Goal: Task Accomplishment & Management: Use online tool/utility

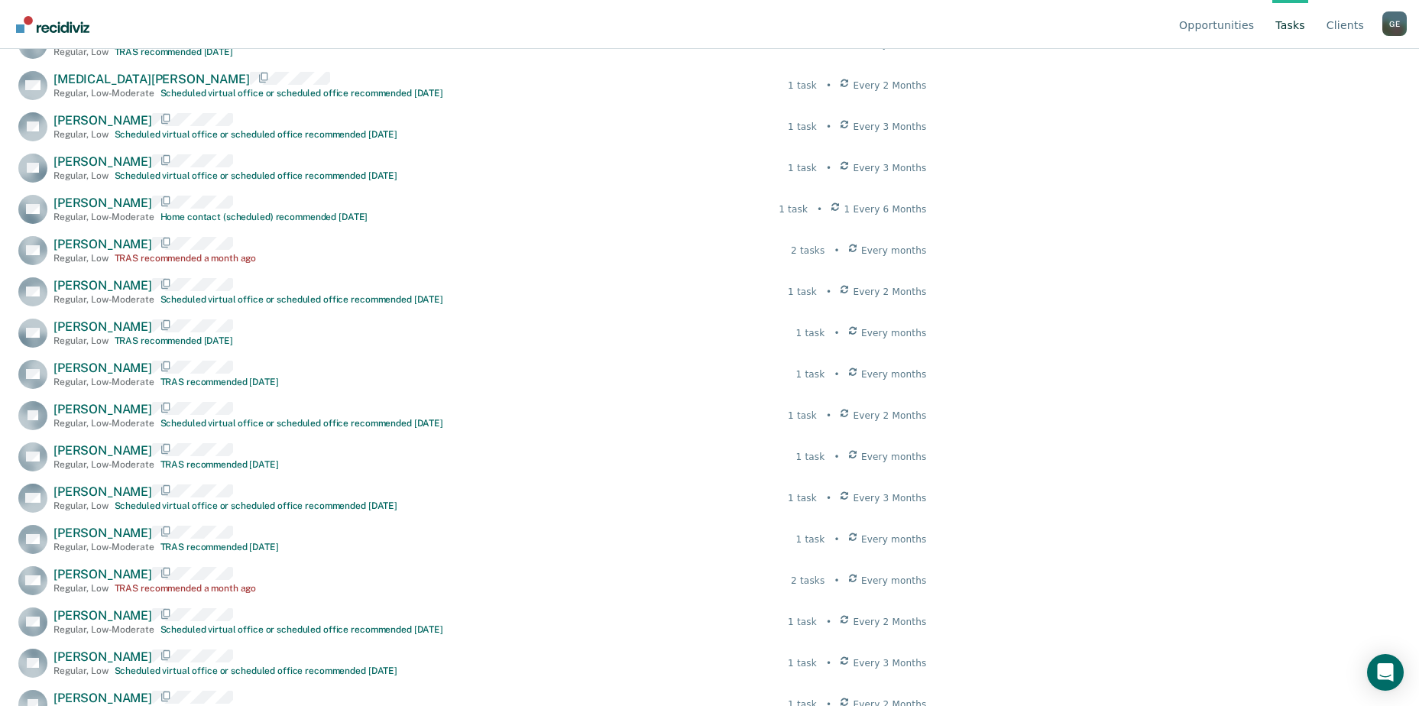
scroll to position [1259, 0]
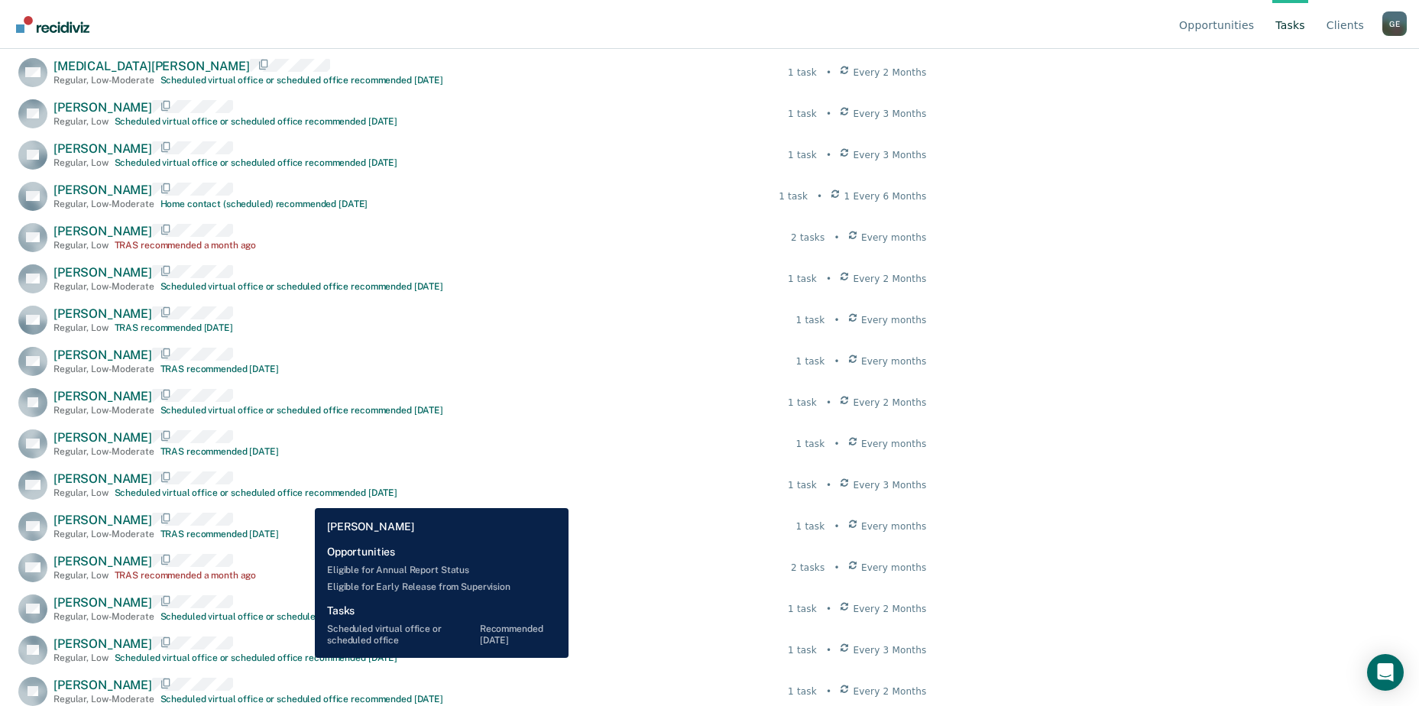
click at [303, 658] on div "Scheduled virtual office or scheduled office recommended [DATE]" at bounding box center [256, 658] width 283 height 11
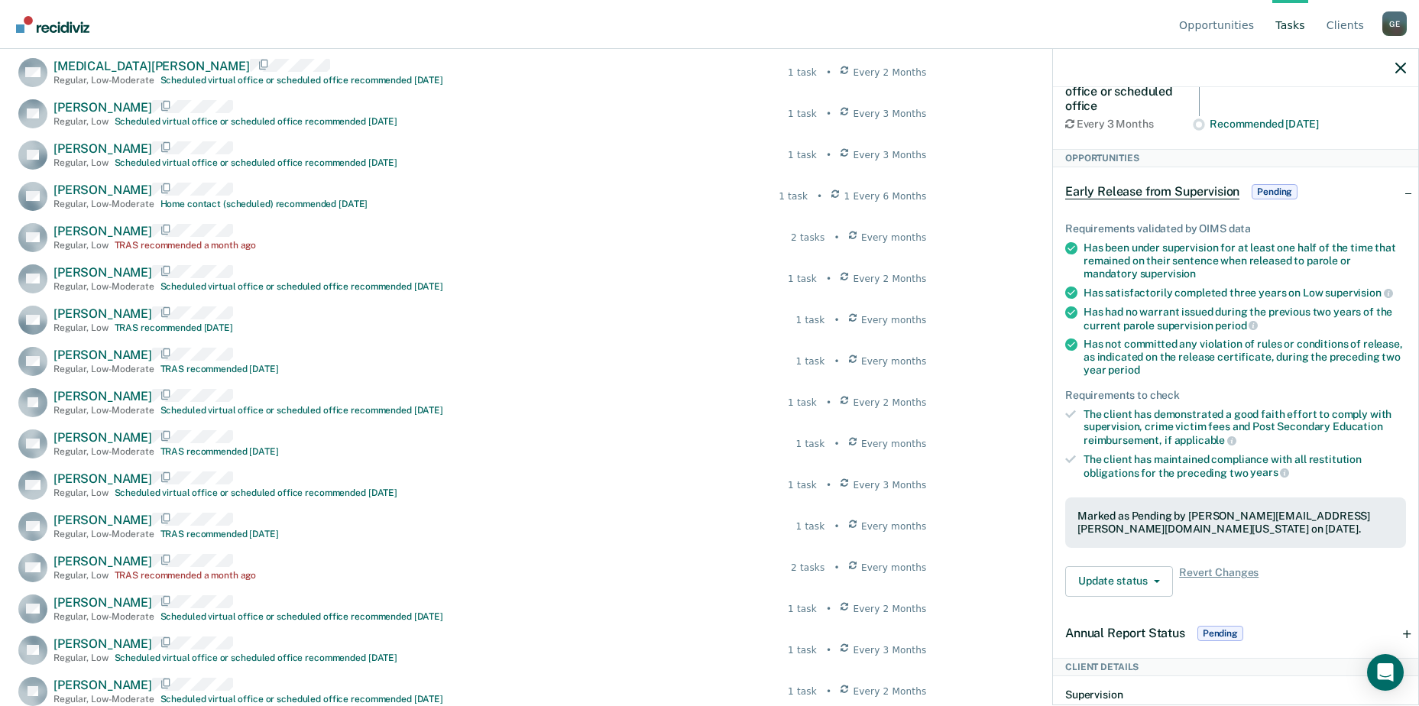
scroll to position [0, 0]
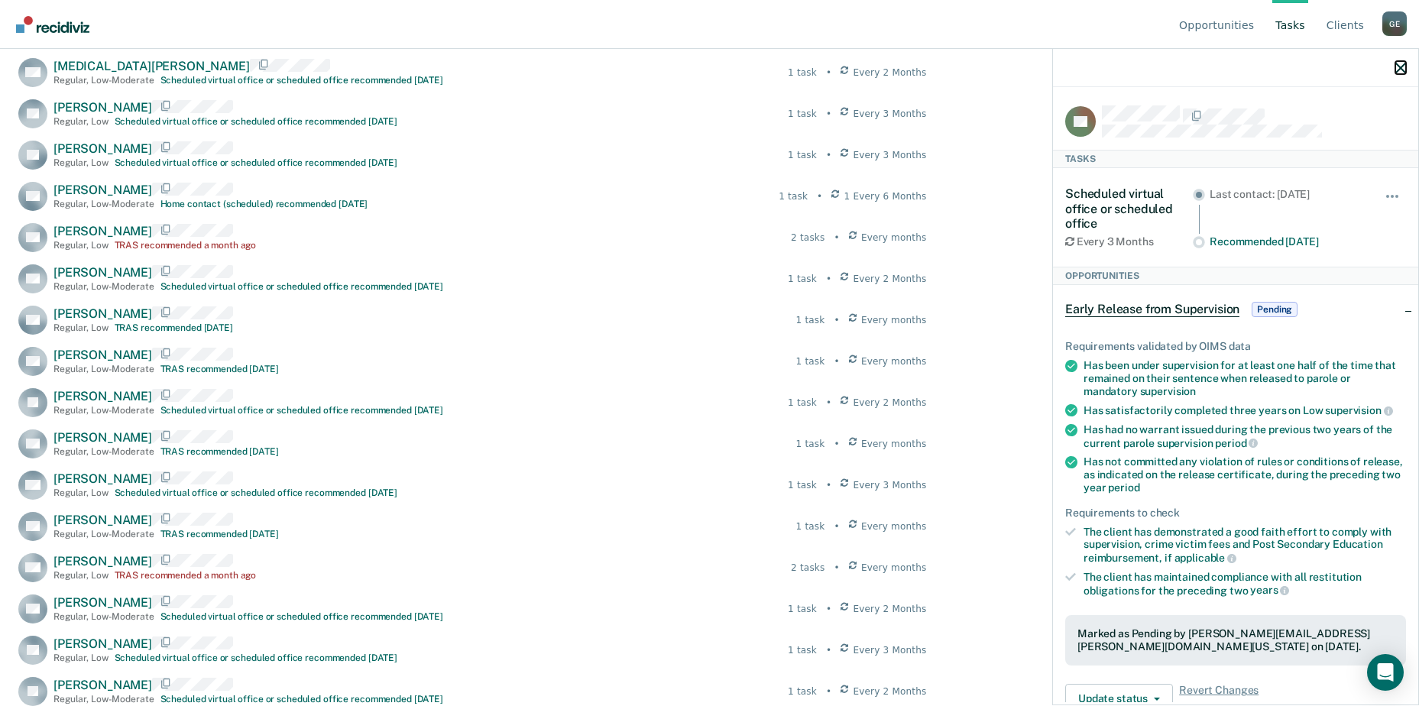
click at [1402, 70] on icon "button" at bounding box center [1400, 68] width 11 height 11
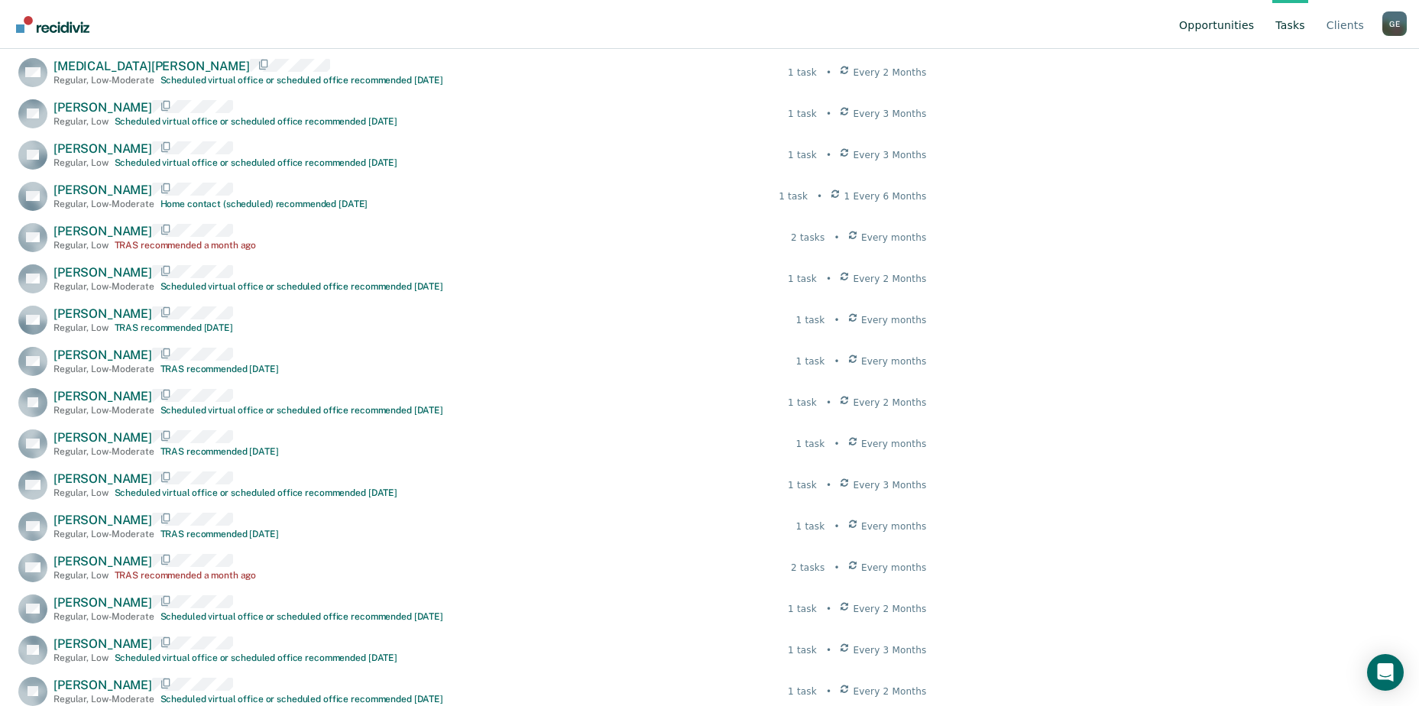
click at [1230, 26] on link "Opportunities" at bounding box center [1216, 24] width 81 height 49
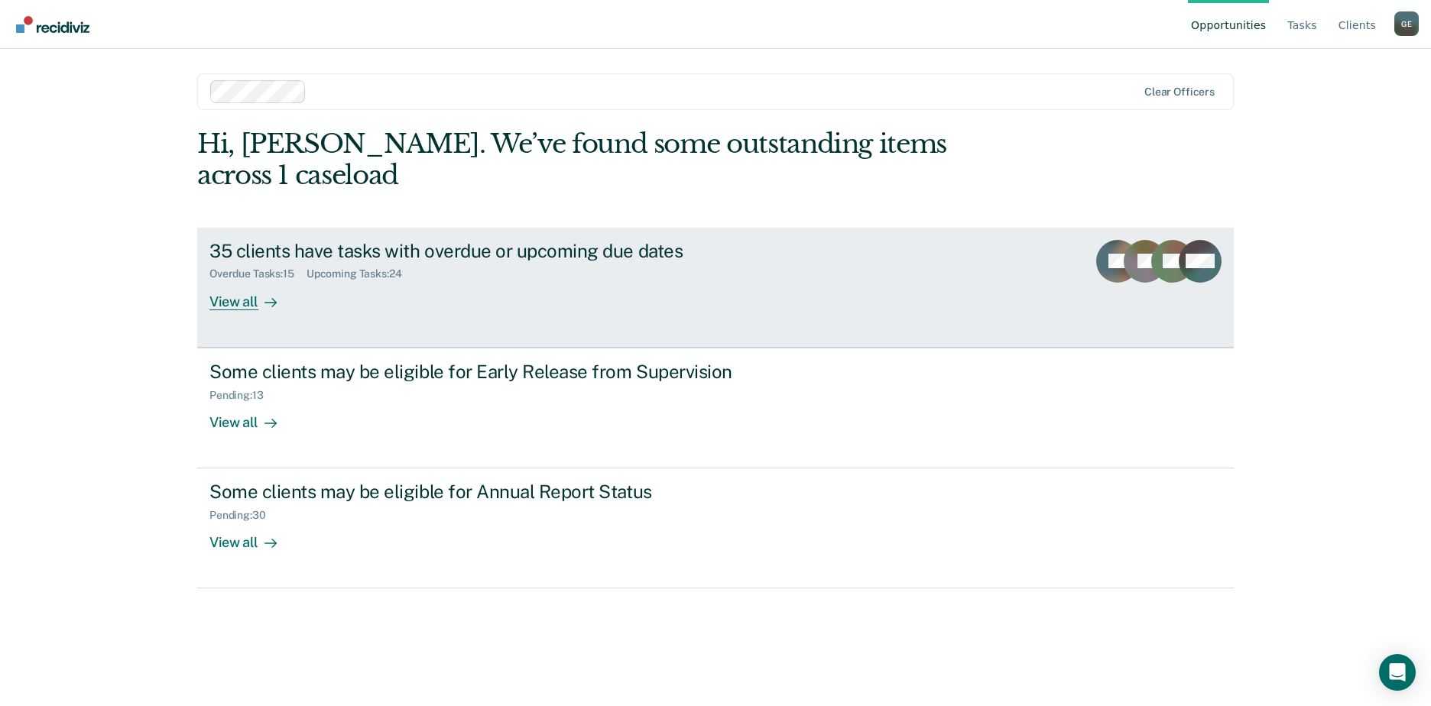
click at [231, 280] on div "View all" at bounding box center [252, 295] width 86 height 30
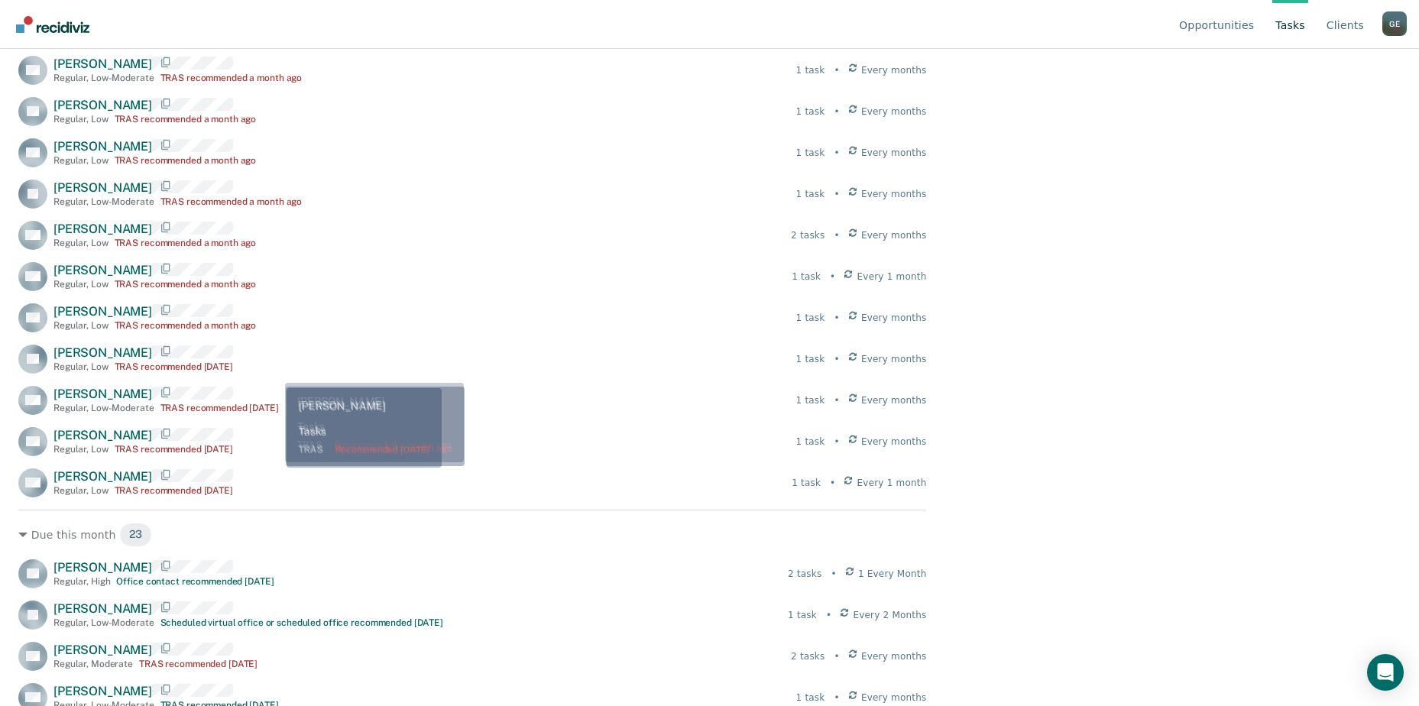
scroll to position [459, 0]
